Goal: Task Accomplishment & Management: Manage account settings

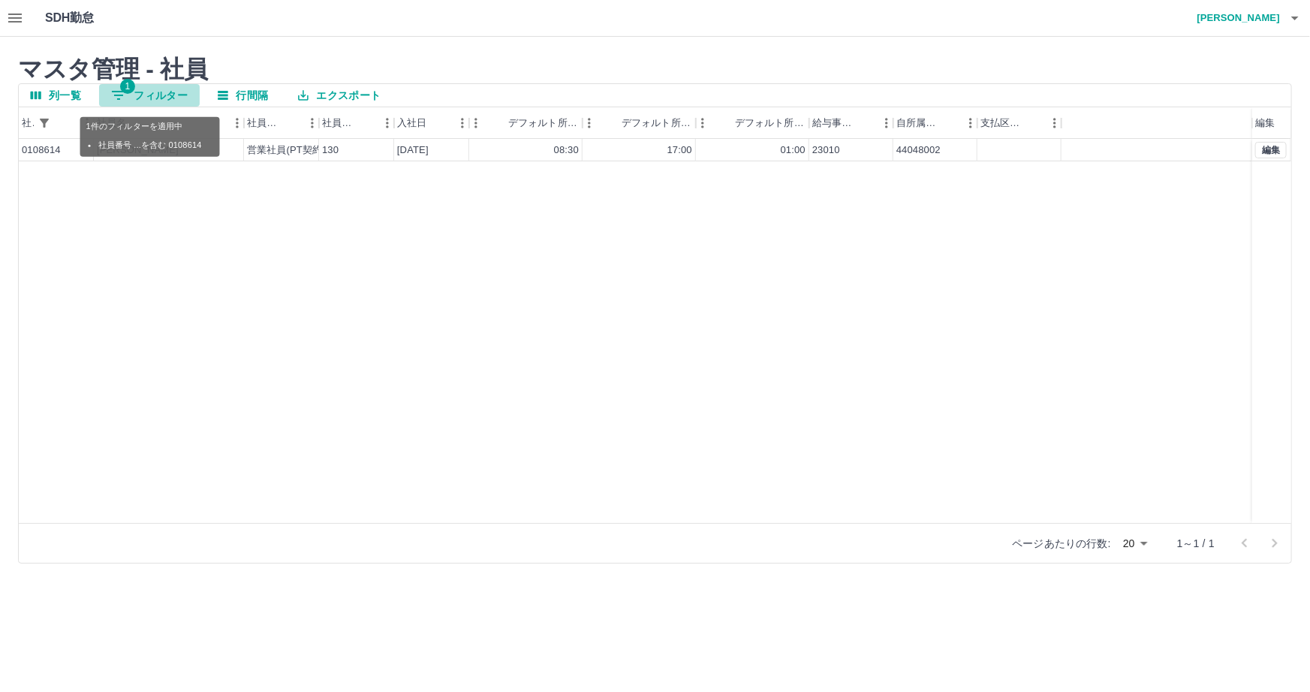
click at [138, 96] on button "1 フィルター" at bounding box center [149, 95] width 101 height 23
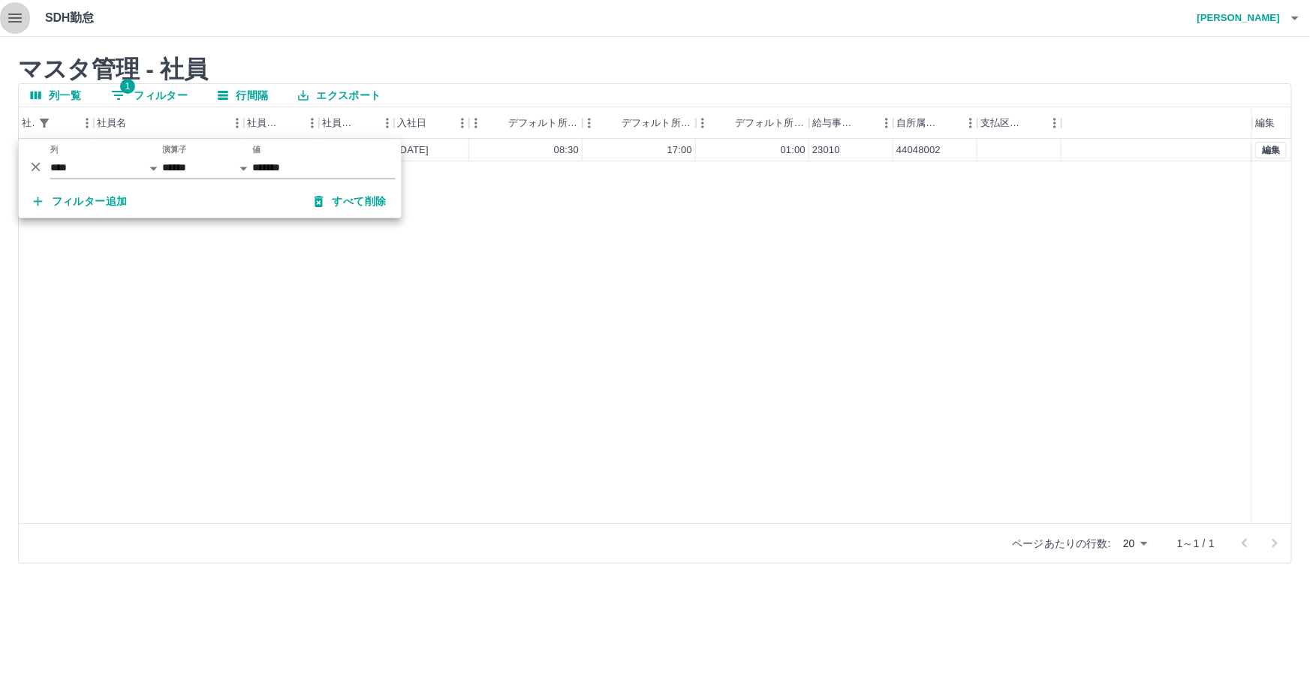
click at [9, 20] on icon "button" at bounding box center [15, 18] width 18 height 18
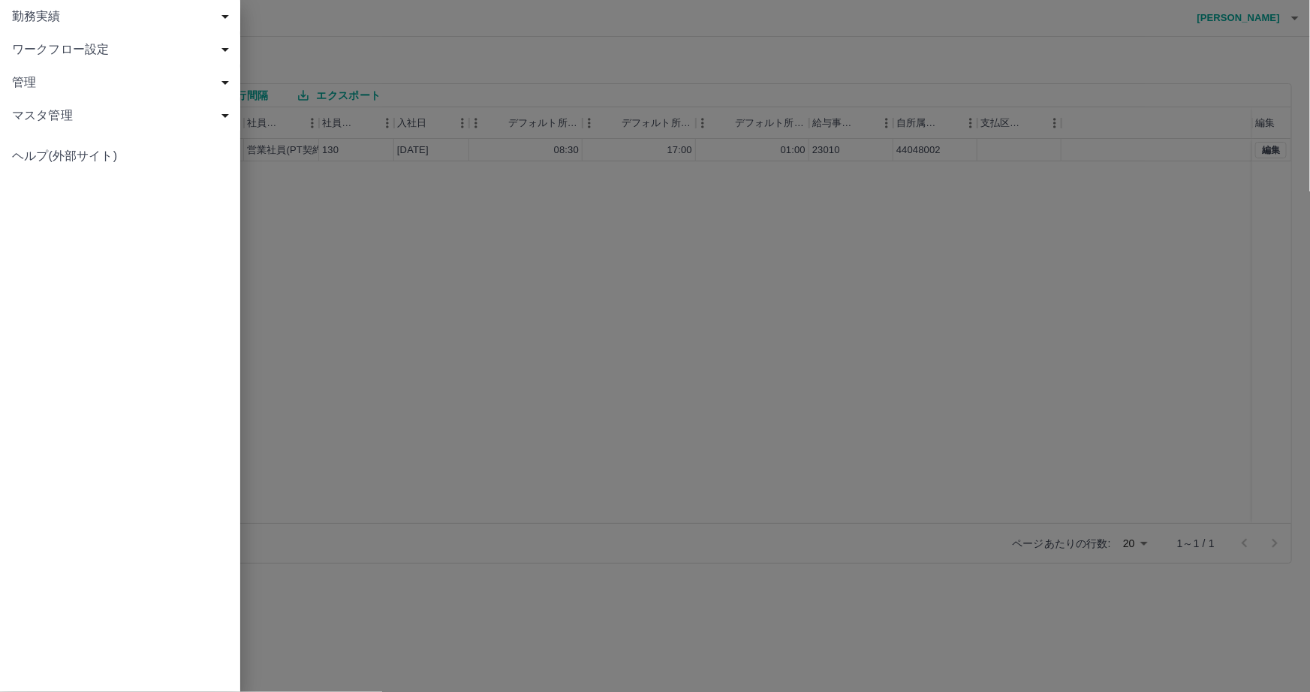
click at [60, 9] on span "勤務実績" at bounding box center [123, 17] width 222 height 18
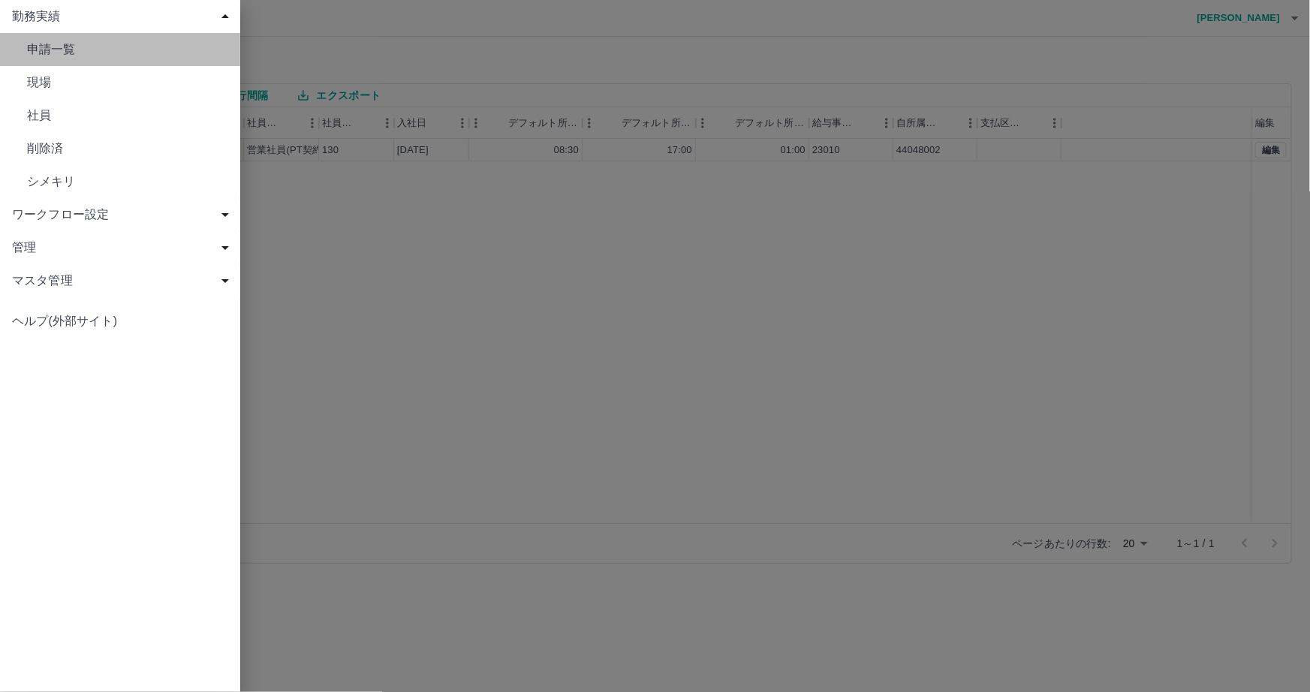
click at [133, 60] on link "申請一覧" at bounding box center [120, 49] width 240 height 33
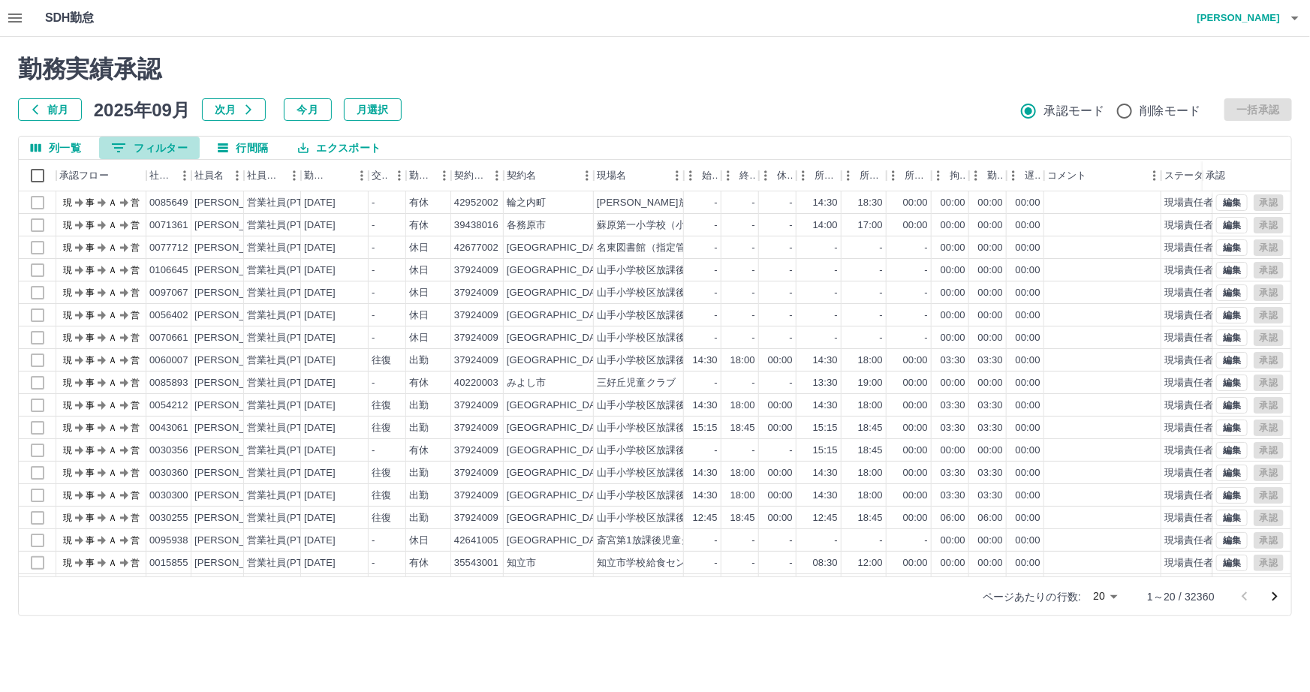
click at [165, 144] on button "0 フィルター" at bounding box center [149, 148] width 101 height 23
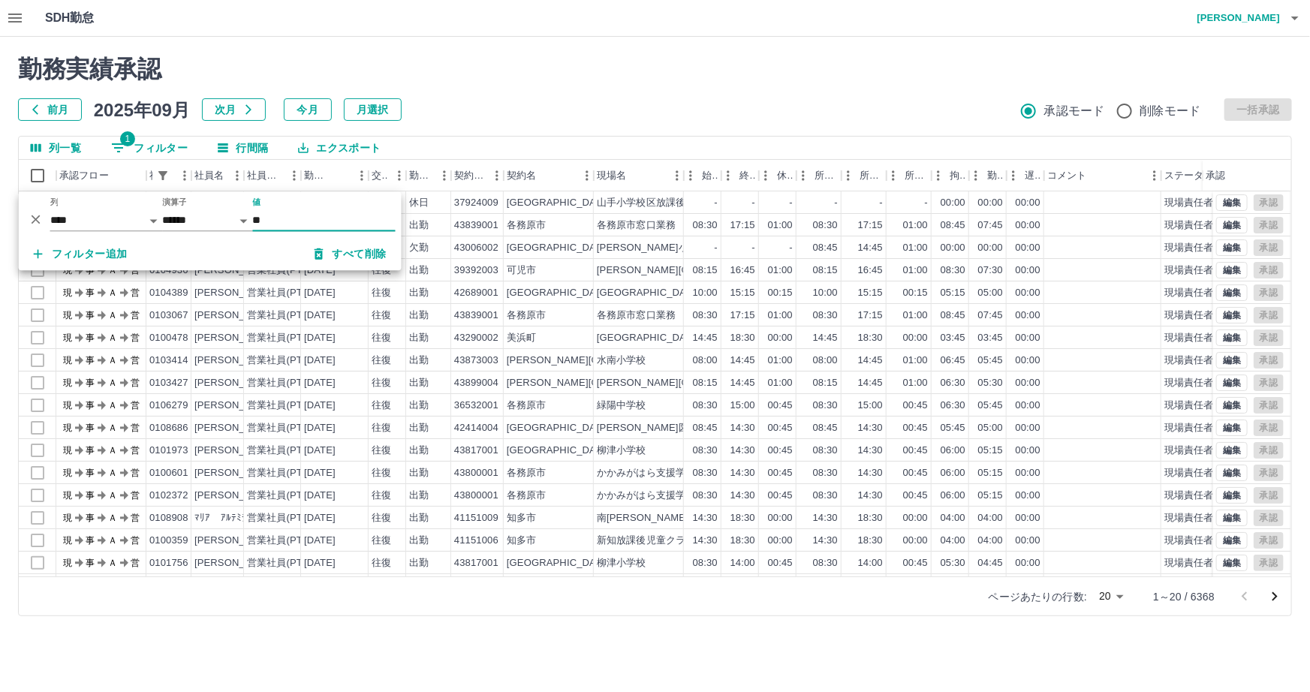
type input "*"
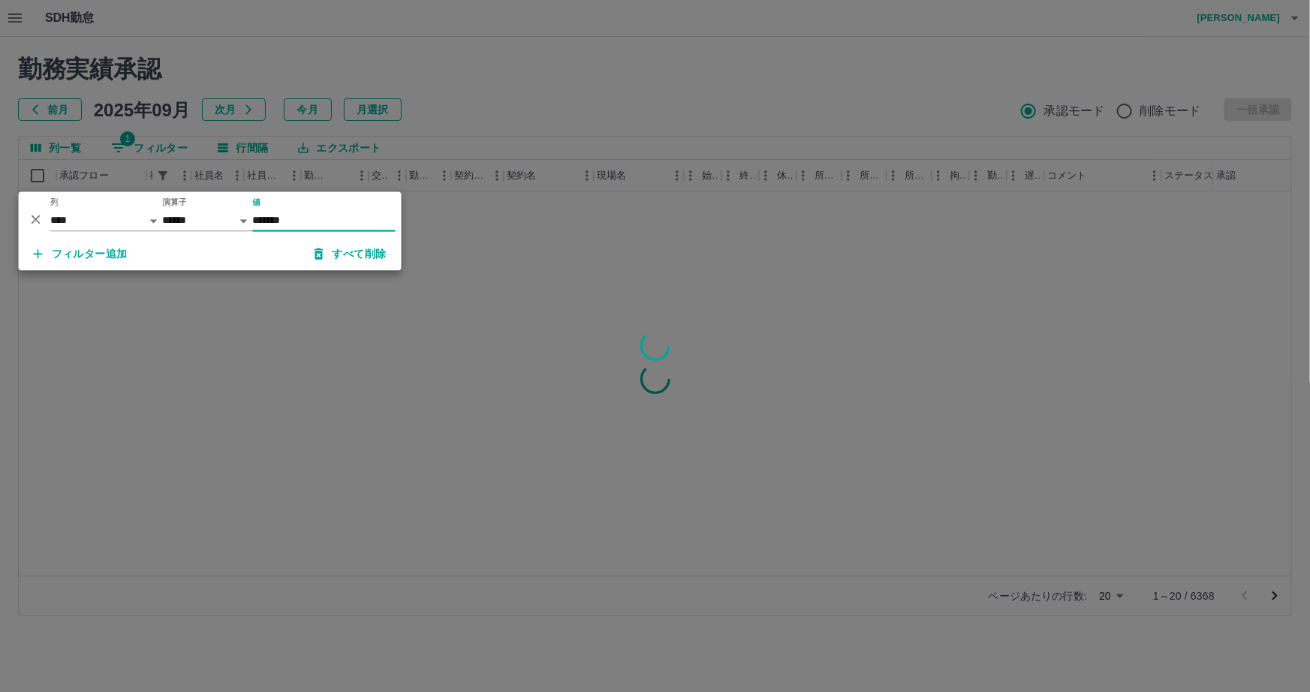
click at [256, 221] on input "*******" at bounding box center [324, 220] width 143 height 22
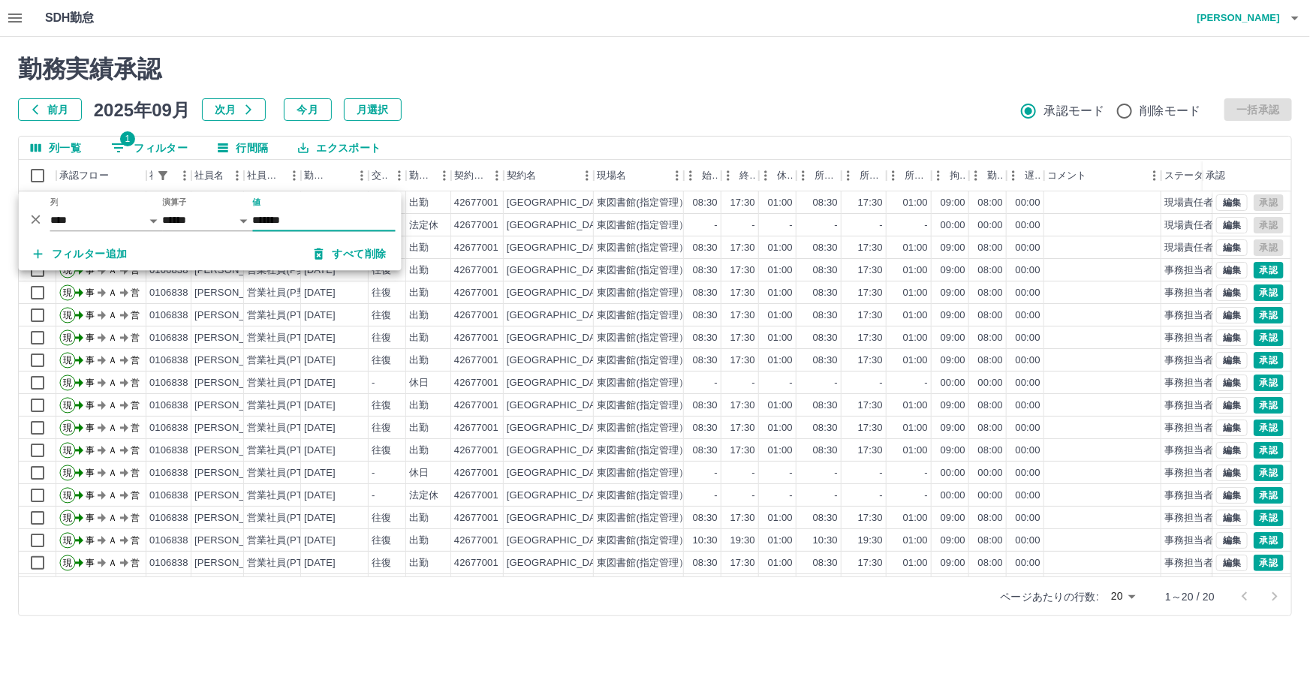
type input "*******"
click at [209, 634] on html "SDH勤怠 [PERSON_NAME] 勤務実績承認 前月 [DATE] 次月 今月 月選択 承認モード 削除モード 一括承認 列一覧 1 フィルター 行間隔…" at bounding box center [655, 317] width 1310 height 634
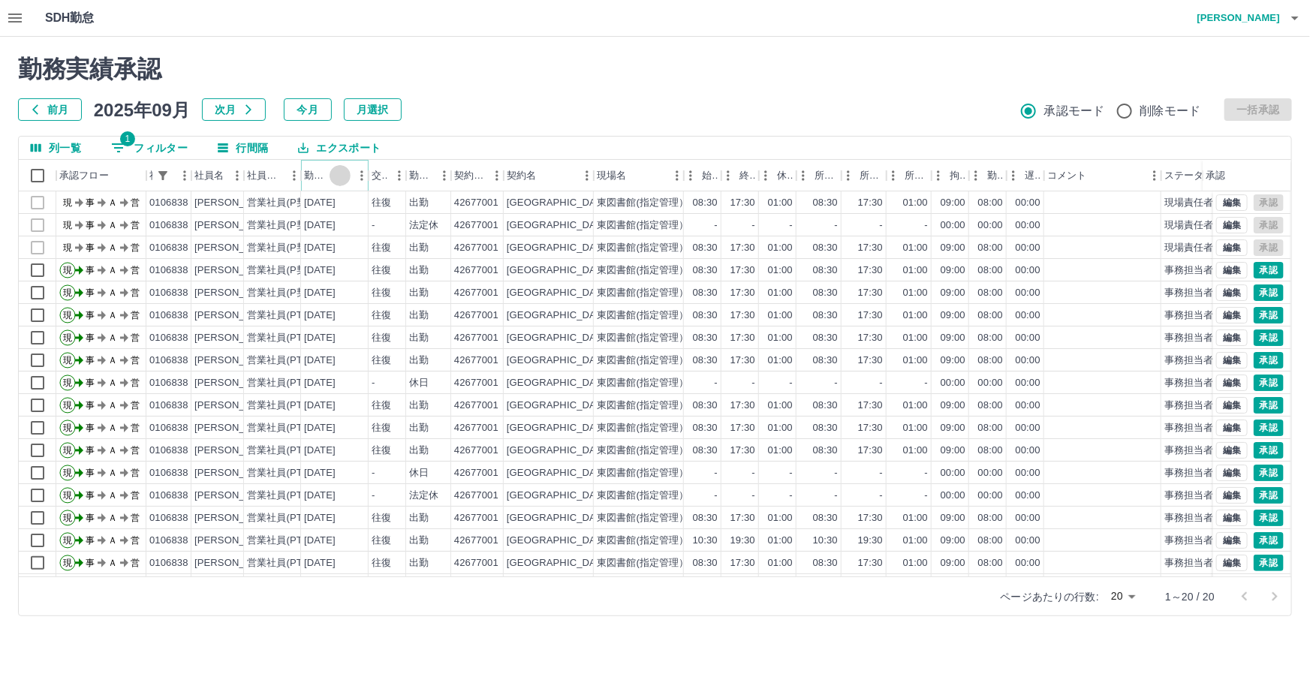
click at [341, 173] on icon "ソート" at bounding box center [340, 175] width 9 height 9
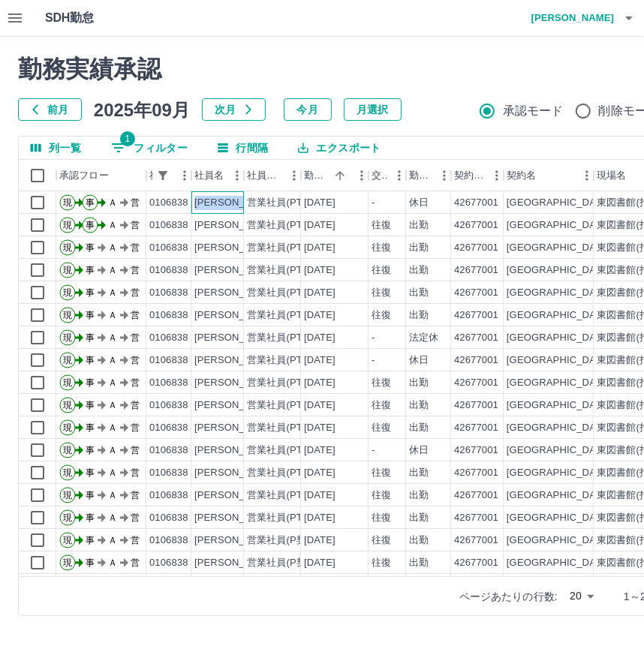
drag, startPoint x: 194, startPoint y: 200, endPoint x: 245, endPoint y: 206, distance: 50.7
click at [245, 206] on div "現 事 Ａ 営 0106838 [PERSON_NAME] 営業社員(PT契約) [DATE] - 休日 42677001 [GEOGRAPHIC_DATA]…" at bounding box center [453, 202] width 868 height 23
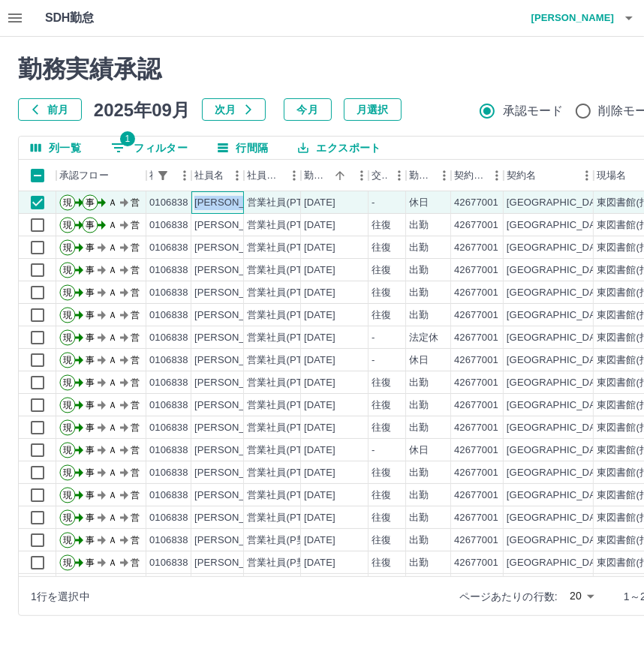
copy div "[PERSON_NAME]"
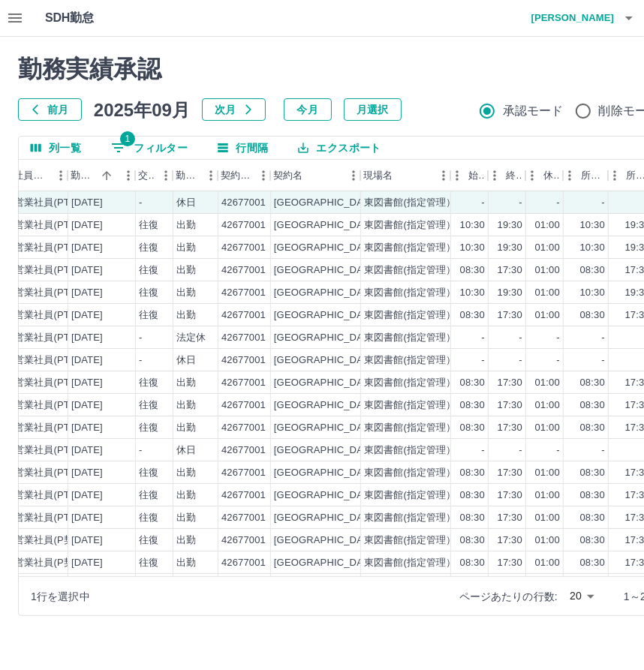
scroll to position [0, 235]
